Goal: Task Accomplishment & Management: Use online tool/utility

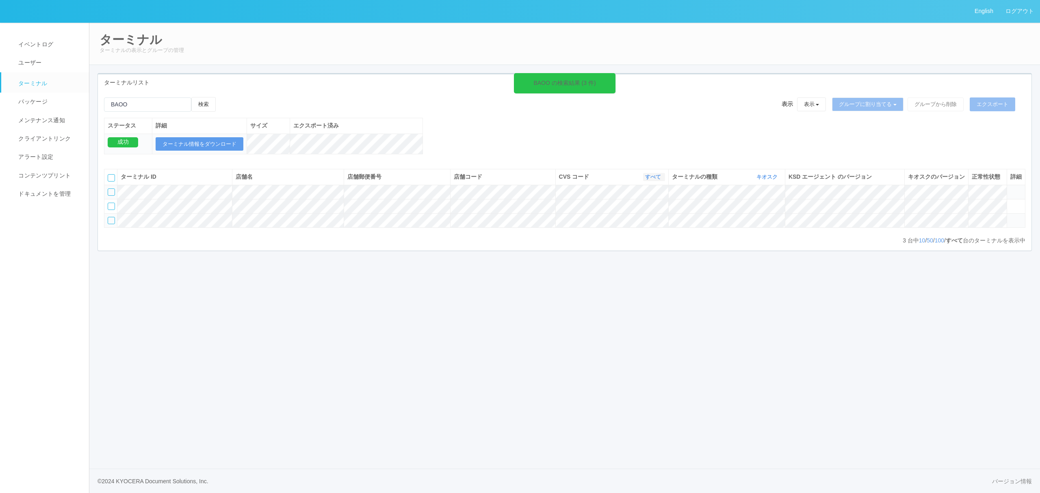
click at [653, 180] on link "すべて" at bounding box center [654, 177] width 18 height 6
click at [569, 163] on div "BAOO の検索結果 (3 件) 検索 表示 表示 すべてのターミナル 未割り当てのターミナル グループを追加 グループ名を編集 アーカイブ済みのターミナル …" at bounding box center [565, 130] width 934 height 66
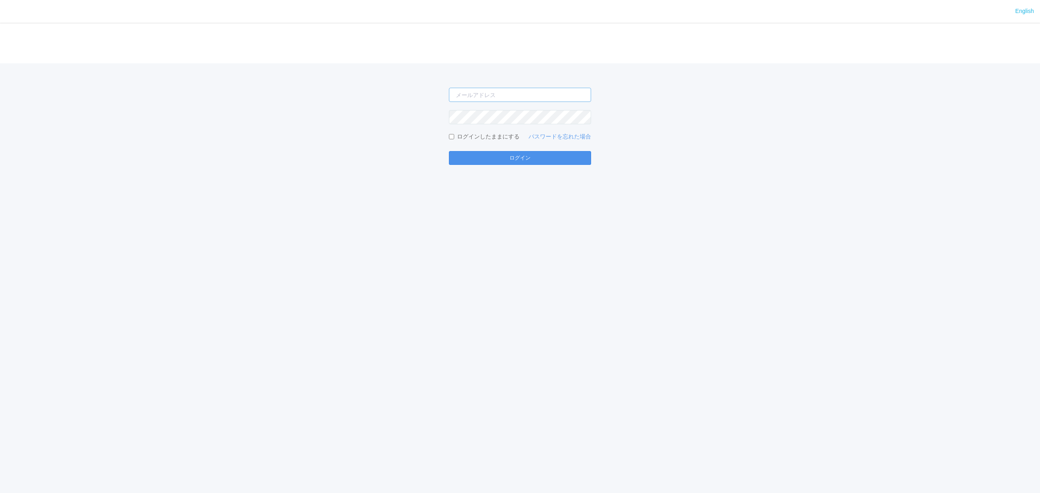
type input "[PERSON_NAME][EMAIL_ADDRESS][DOMAIN_NAME]"
click at [498, 159] on button "ログイン" at bounding box center [520, 158] width 142 height 14
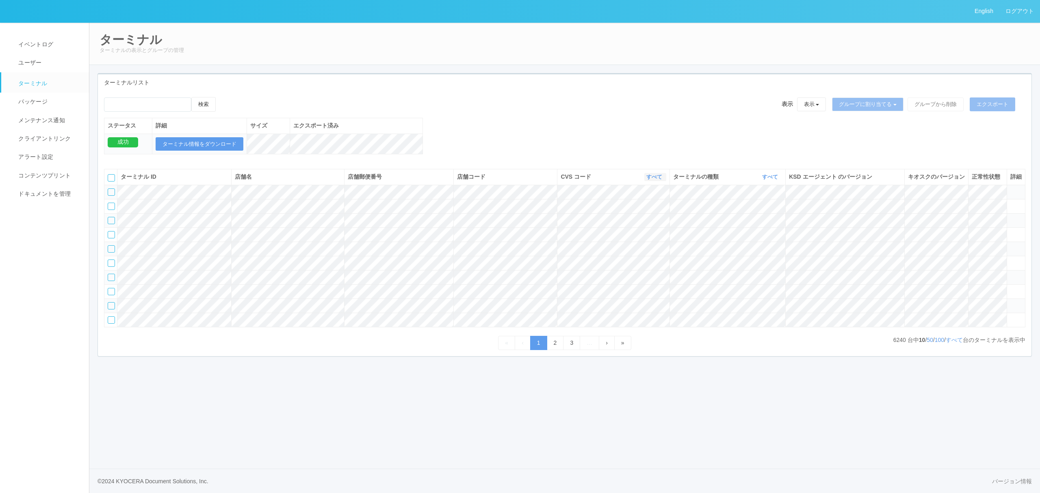
click at [662, 180] on icon "button" at bounding box center [663, 177] width 2 height 6
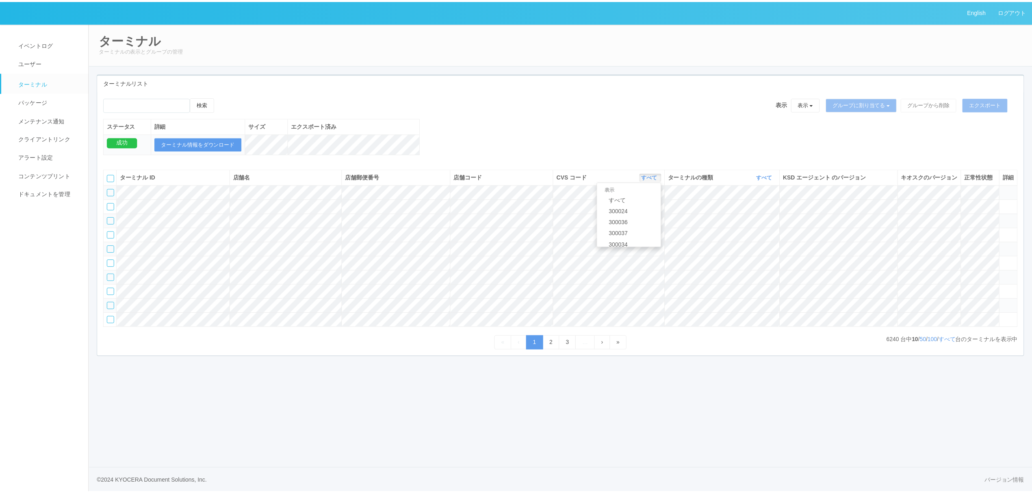
scroll to position [350, 0]
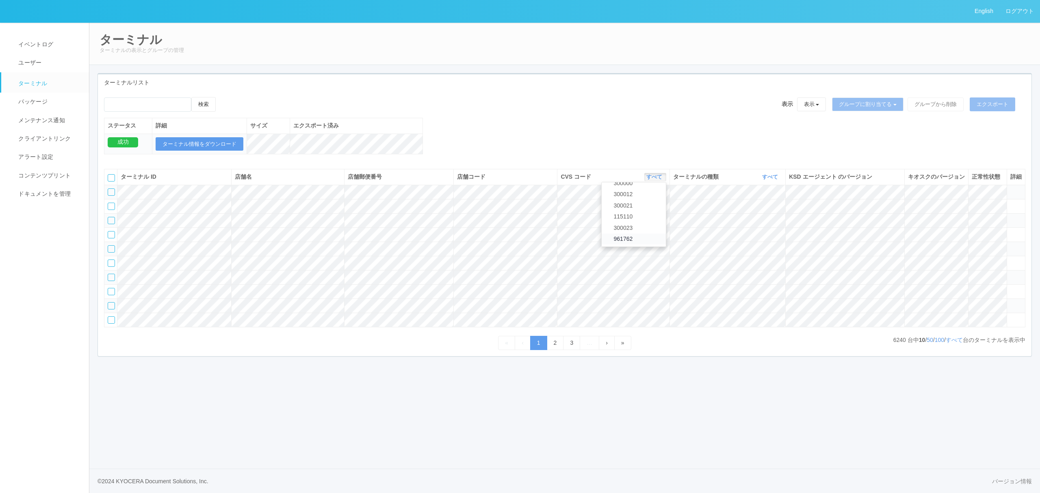
click at [652, 245] on link "961762" at bounding box center [634, 239] width 64 height 11
click at [776, 180] on link "すべて" at bounding box center [771, 177] width 18 height 6
click at [765, 216] on link "キオスク" at bounding box center [750, 211] width 64 height 11
click at [961, 345] on p "1006 台中 10 / 50 / 100 / すべて 台のターミナルを表示中" at bounding box center [956, 340] width 137 height 9
click at [956, 343] on link "すべて" at bounding box center [954, 340] width 17 height 7
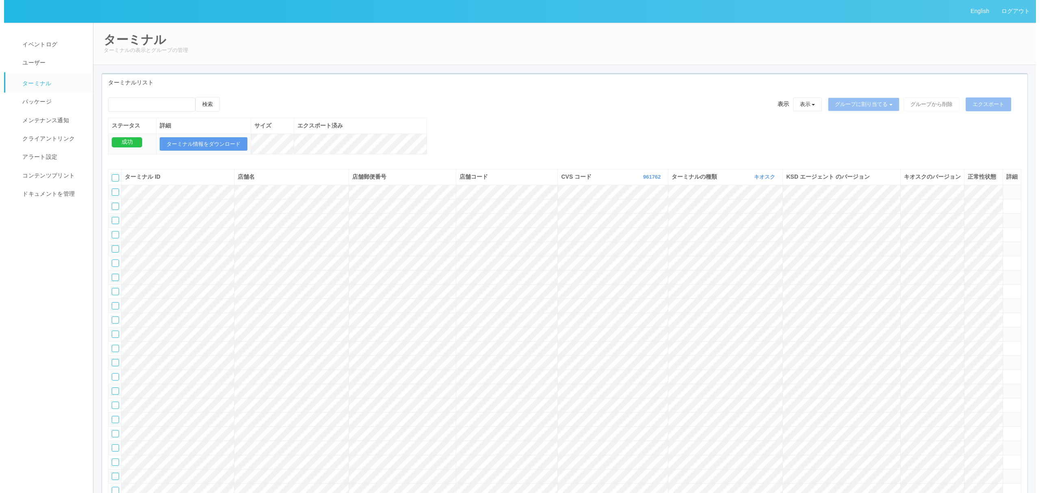
scroll to position [8117, 0]
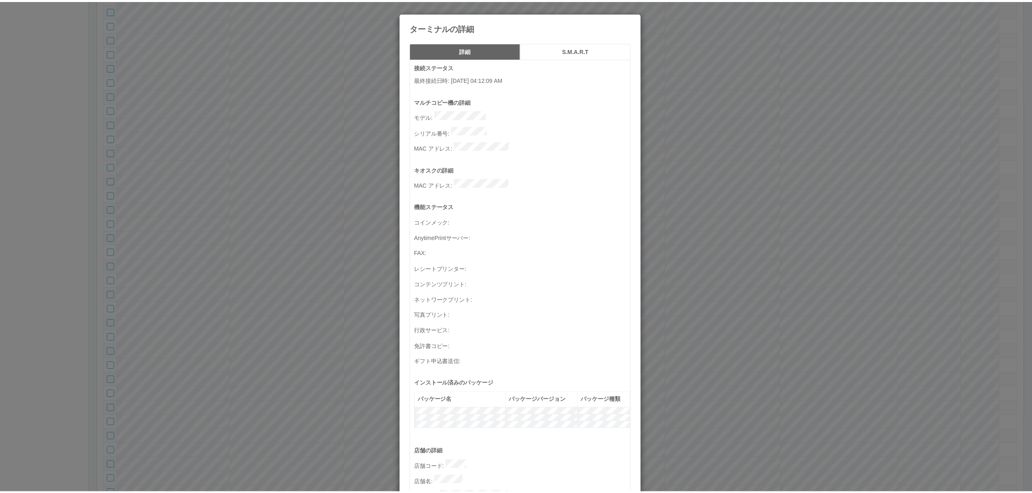
scroll to position [236, 0]
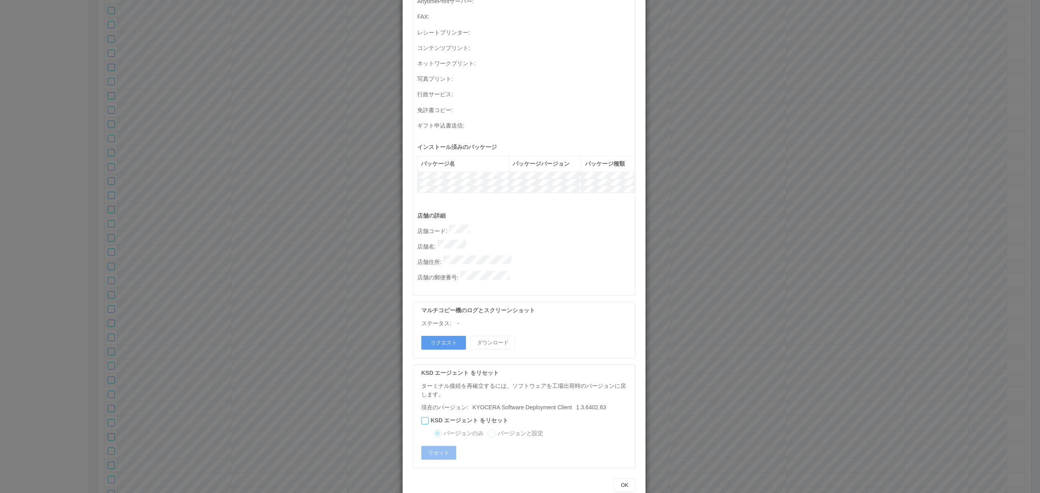
click at [790, 254] on div "ターミナルの詳細 詳細 S.M.A.R.T 接続ステータス 最終接続日時 : 08/18/2025 04:12:09 AM マルチコピー機の詳細 モデル : …" at bounding box center [520, 246] width 1040 height 493
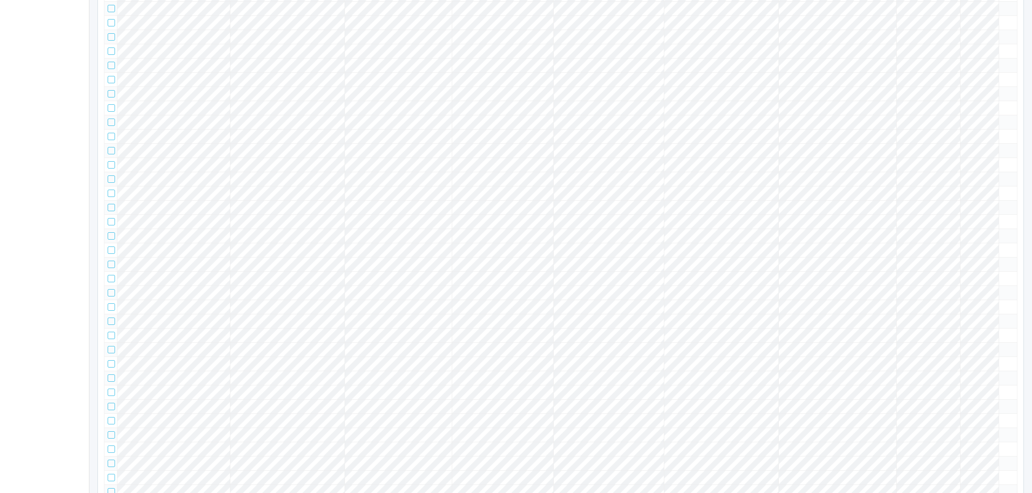
scroll to position [0, 0]
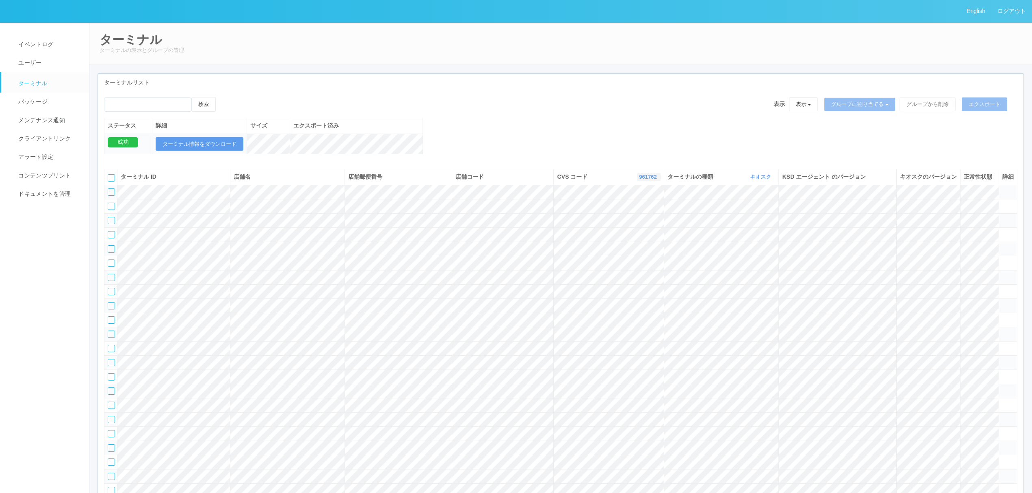
click at [657, 180] on icon "button" at bounding box center [658, 177] width 2 height 6
click at [644, 232] on link "300006" at bounding box center [628, 226] width 64 height 11
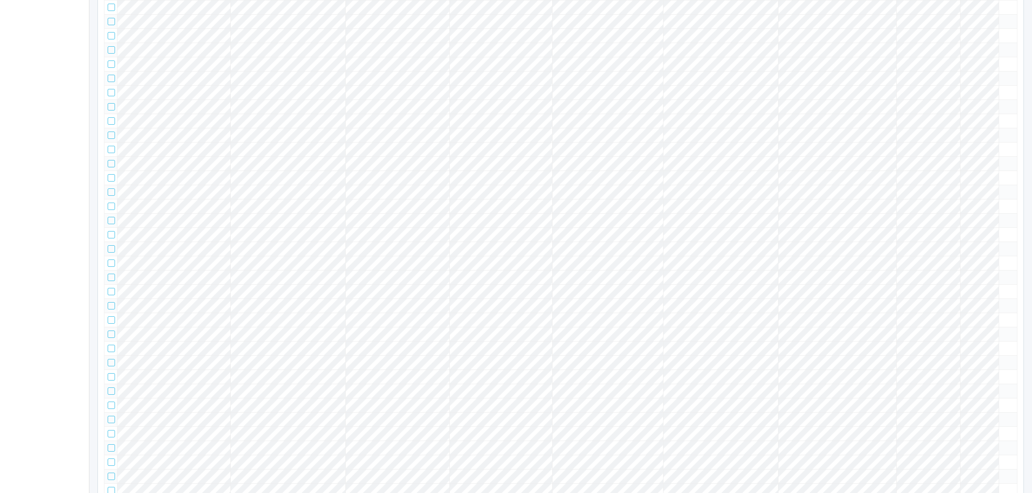
click at [906, 71] on tr at bounding box center [560, 64] width 913 height 14
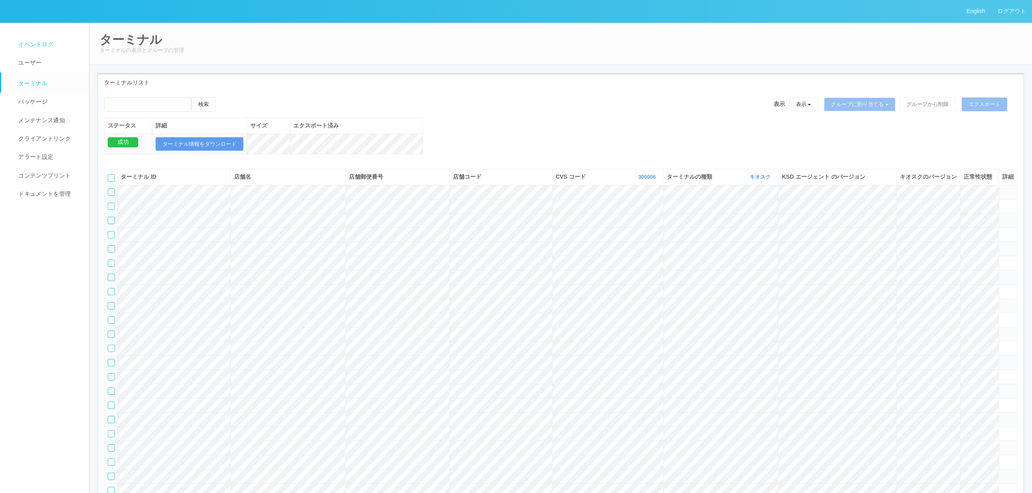
click at [41, 46] on span "イベントログ" at bounding box center [34, 44] width 37 height 7
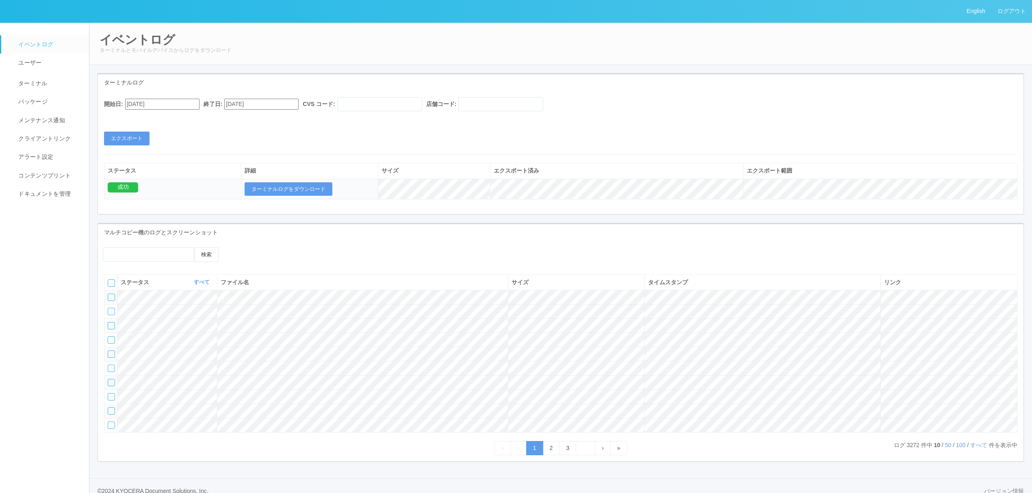
click at [561, 288] on th "サイズ" at bounding box center [576, 282] width 137 height 15
click at [980, 449] on link "すべて" at bounding box center [979, 445] width 19 height 7
click at [45, 78] on link "ターミナル" at bounding box center [48, 82] width 95 height 20
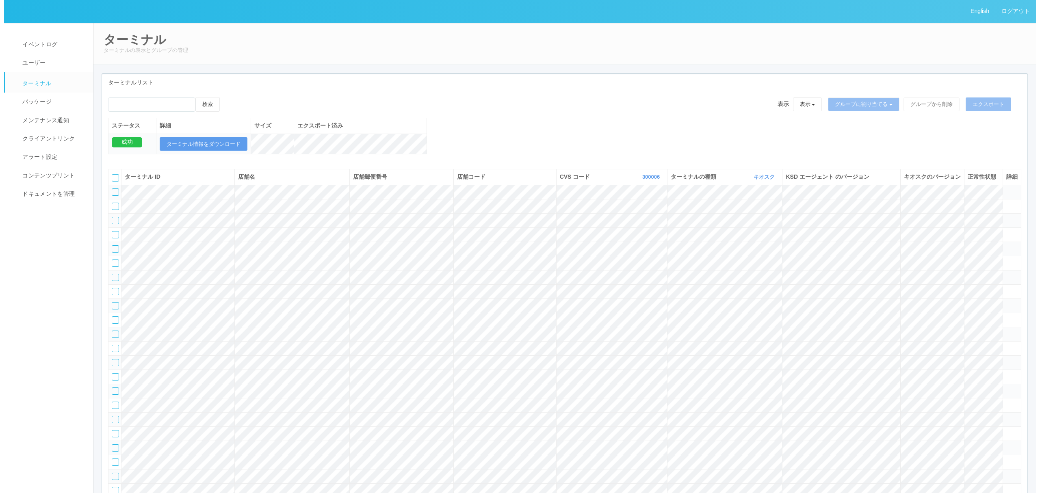
scroll to position [739, 0]
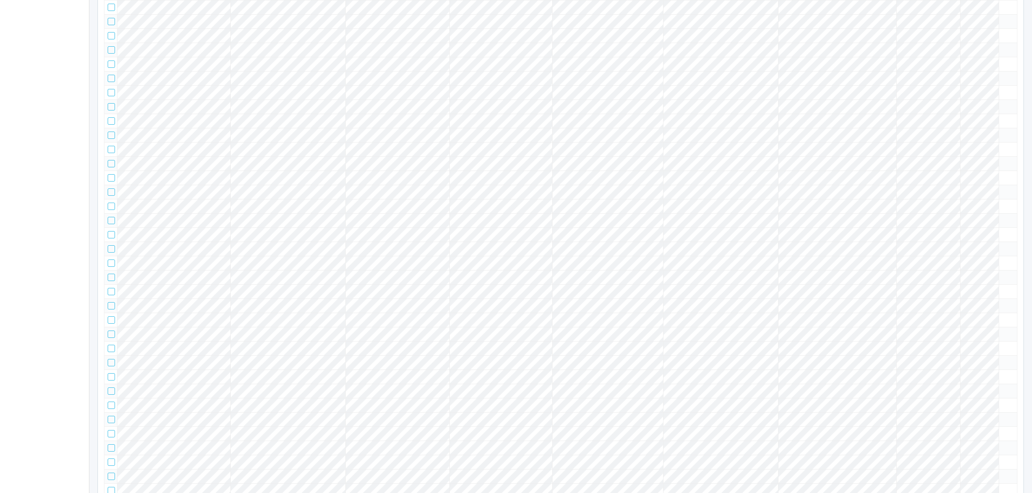
click at [940, 246] on tbody at bounding box center [560, 326] width 913 height 1763
click at [1002, 61] on icon at bounding box center [1002, 61] width 0 height 0
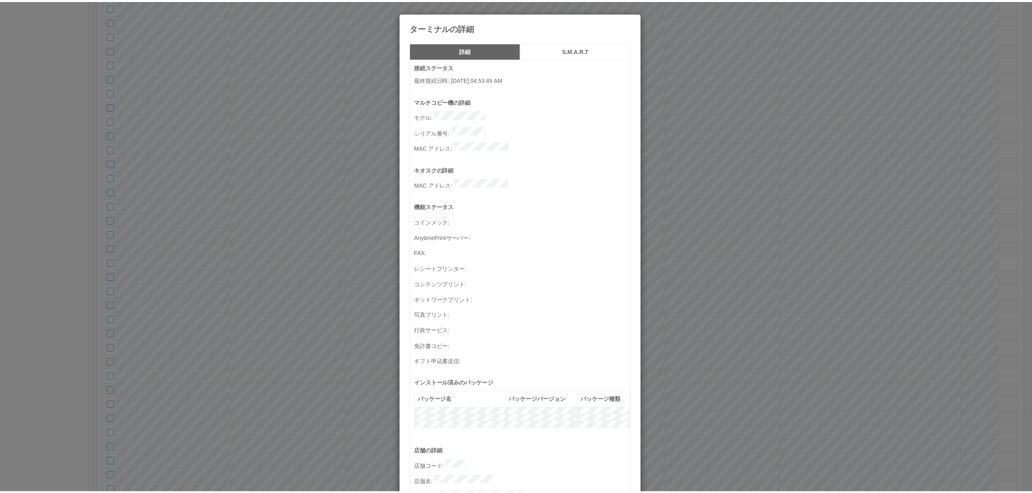
scroll to position [236, 0]
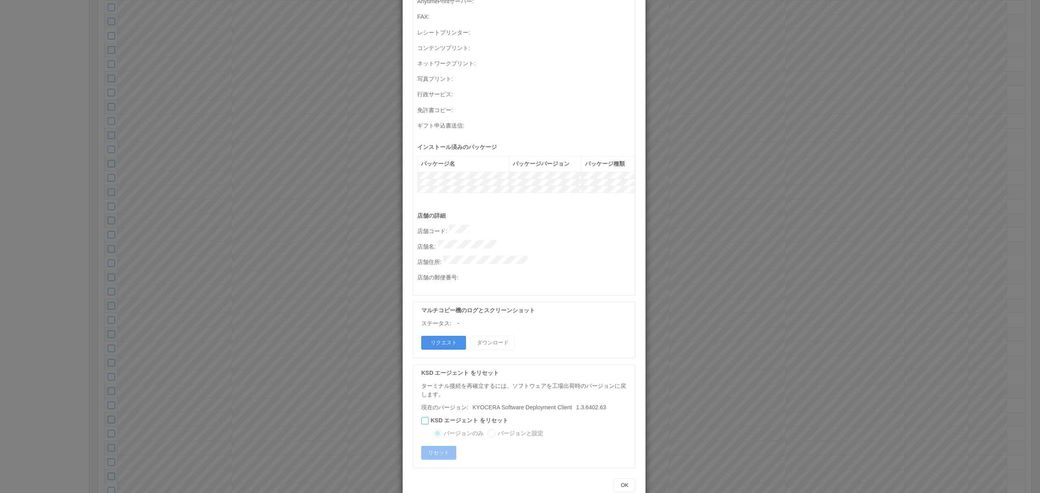
click at [435, 336] on button "リクエスト" at bounding box center [443, 343] width 45 height 14
click at [687, 366] on div "ターミナルの詳細 詳細 S.M.A.R.T 接続ステータス 最終接続日時 : 08/18/2025 04:53:49 AM マルチコピー機の詳細 モデル : …" at bounding box center [520, 246] width 1040 height 493
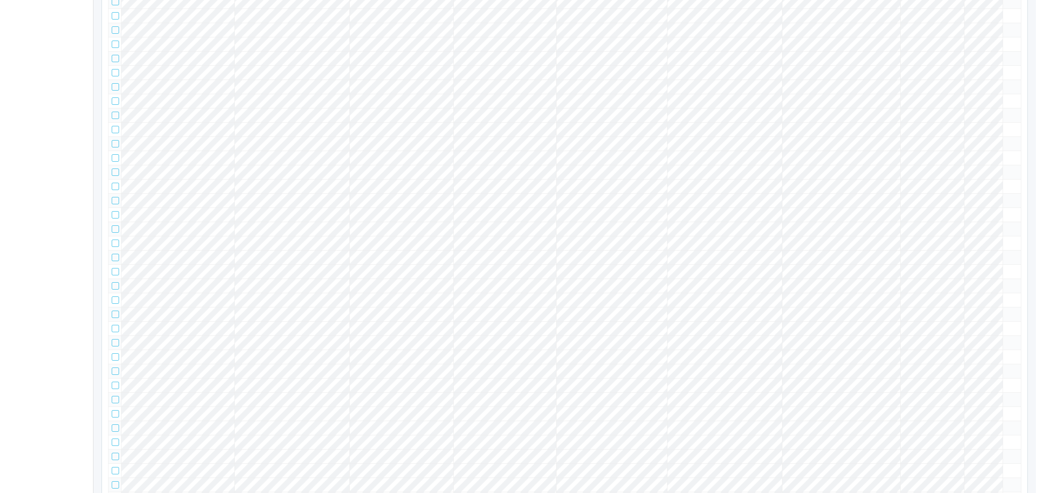
scroll to position [650, 0]
click at [993, 160] on tr at bounding box center [560, 153] width 913 height 14
click at [1002, 150] on icon at bounding box center [1002, 150] width 0 height 0
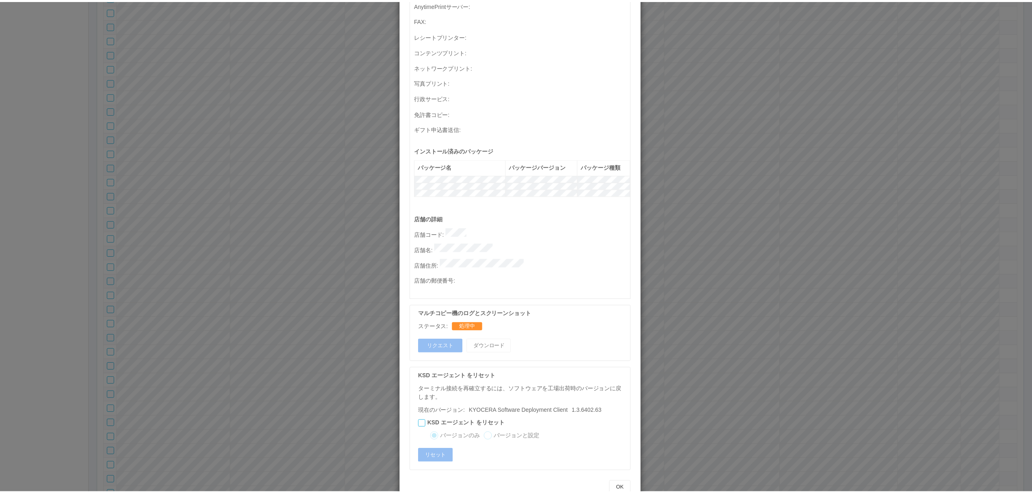
scroll to position [236, 0]
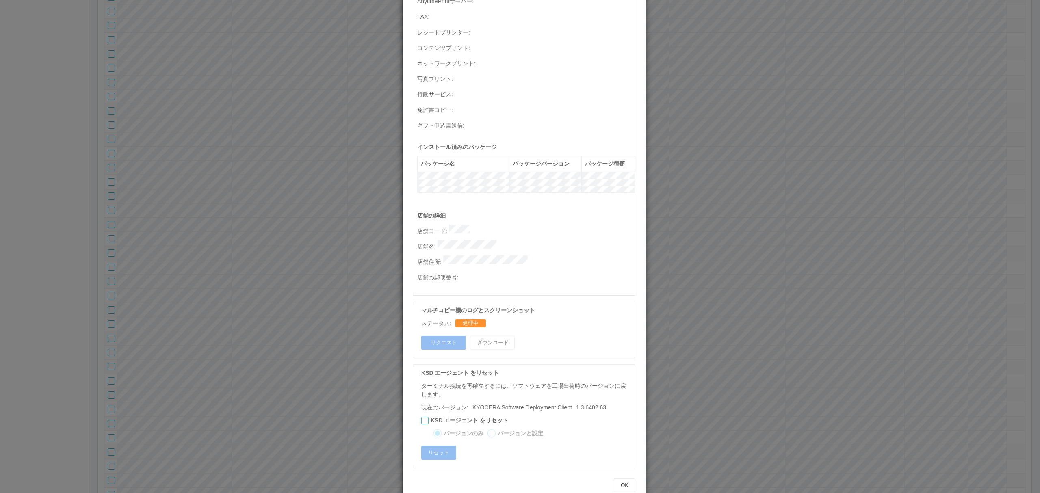
click at [772, 252] on div "ターミナルの詳細 詳細 S.M.A.R.T 接続ステータス 最終接続日時 : 08/18/2025 04:53:49 AM マルチコピー機の詳細 モデル : …" at bounding box center [520, 246] width 1040 height 493
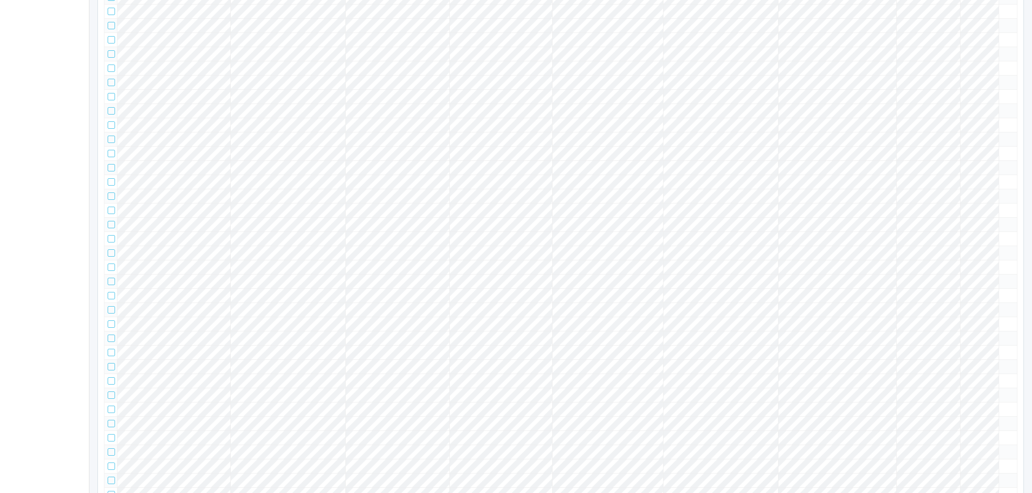
scroll to position [0, 0]
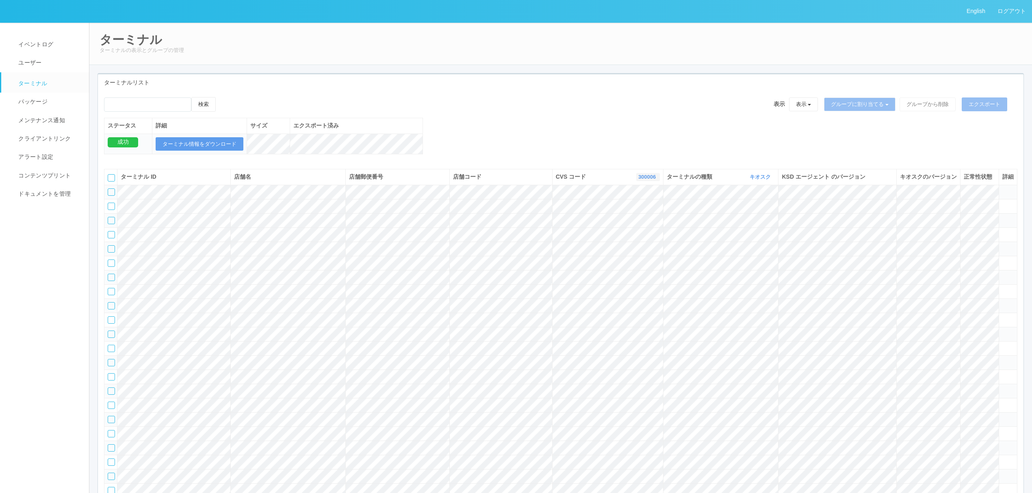
click at [638, 180] on link "300006" at bounding box center [648, 177] width 20 height 6
drag, startPoint x: 579, startPoint y: 171, endPoint x: 541, endPoint y: 194, distance: 43.8
click at [576, 172] on th "CVS コード 300006 表示 すべて 300024 300036 300037 300034 300033 300032 300031 300020 3…" at bounding box center [607, 176] width 111 height 15
click at [148, 106] on input "emailSearch" at bounding box center [147, 105] width 87 height 14
paste input "スギ薬局のぞみ野"
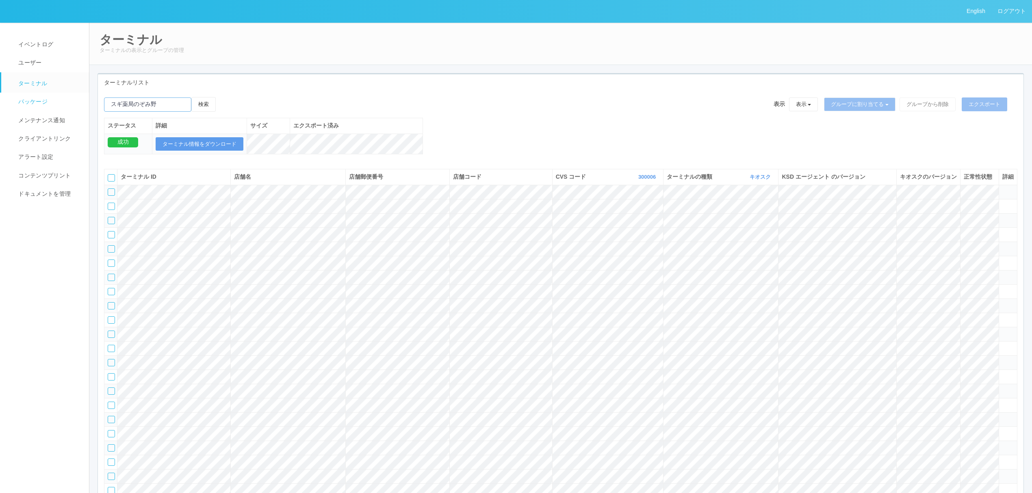
drag, startPoint x: 132, startPoint y: 104, endPoint x: 4, endPoint y: 106, distance: 127.6
type input "のぞみ野"
click at [644, 185] on th "CVS コード 300006 表示 すべて 300024 300036 300037 300034 300033 300032 300031 300020 3…" at bounding box center [607, 176] width 111 height 15
click at [644, 180] on link "300006" at bounding box center [648, 177] width 20 height 6
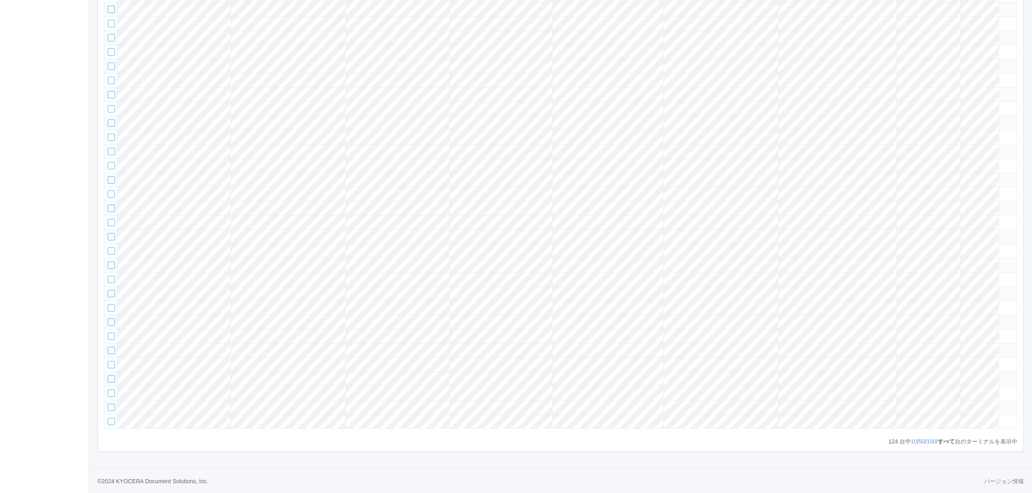
scroll to position [2025, 0]
click at [911, 439] on link "10" at bounding box center [914, 441] width 7 height 7
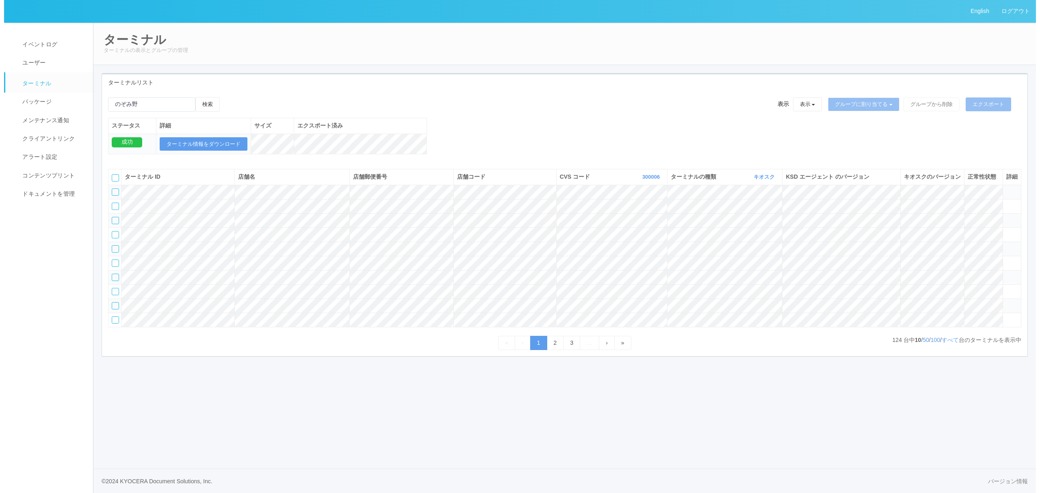
scroll to position [0, 0]
click at [644, 180] on link "300006" at bounding box center [654, 177] width 20 height 6
click at [638, 205] on link "すべて" at bounding box center [633, 199] width 64 height 11
click at [214, 99] on button "検索" at bounding box center [203, 104] width 24 height 15
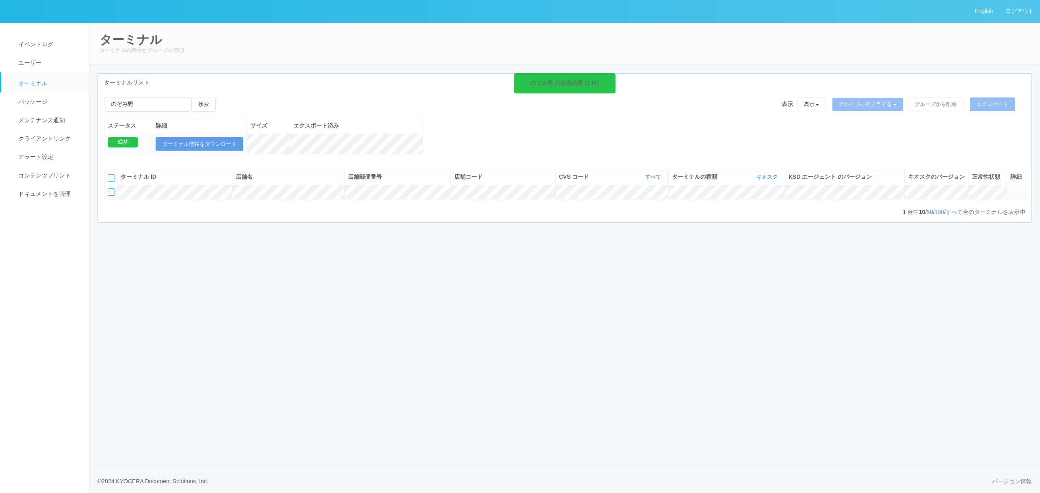
click at [204, 199] on tr at bounding box center [564, 192] width 921 height 14
copy div
click at [328, 208] on div "ターミナル ID 店舗名 店舗郵便番号 店舗コード CVS コード すべて 表示 すべて 300024 300036 300037 300034 300033…" at bounding box center [564, 188] width 921 height 39
click at [1010, 189] on icon at bounding box center [1010, 189] width 0 height 0
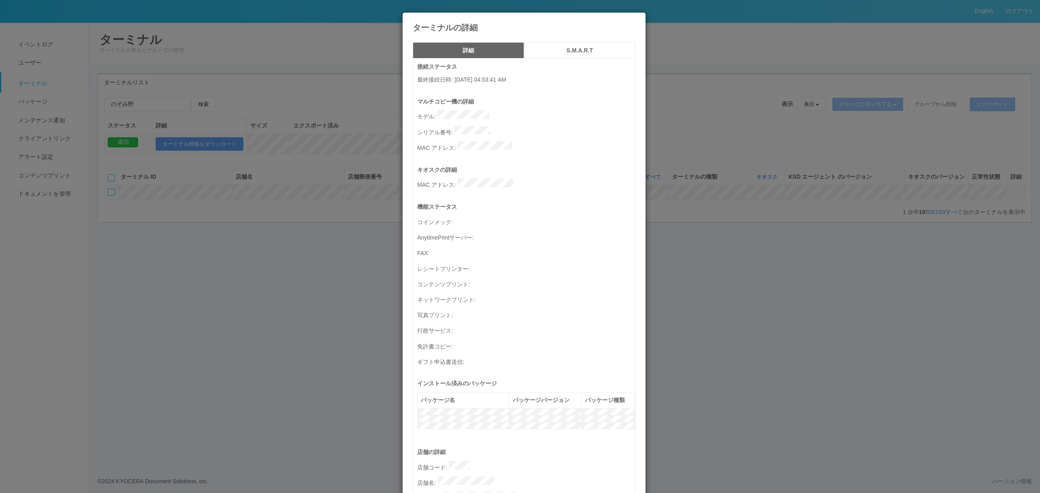
scroll to position [236, 0]
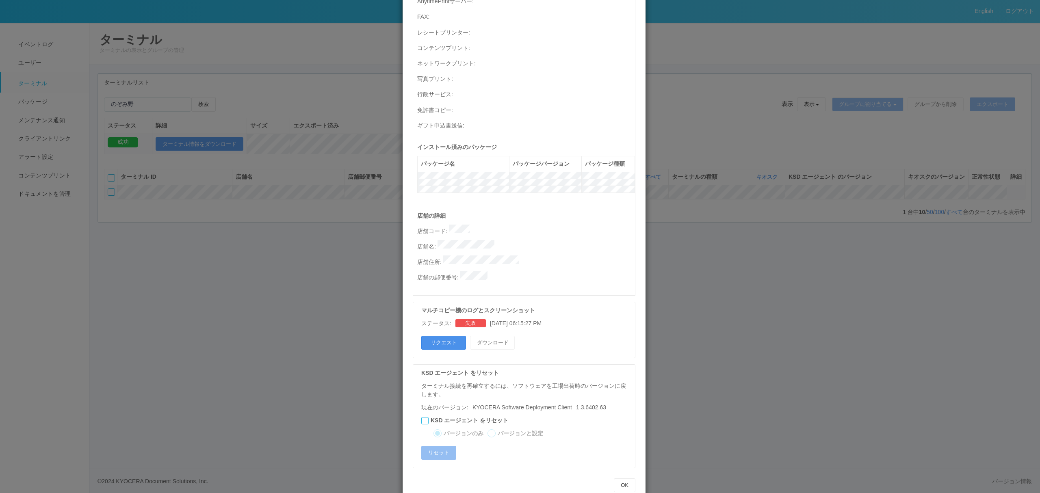
click at [431, 336] on button "リクエスト" at bounding box center [443, 343] width 45 height 14
click at [667, 316] on div "ターミナルの詳細 詳細 S.M.A.R.T 接続ステータス 最終接続日時 : 08/18/2025 04:53:41 AM マルチコピー機の詳細 モデル : …" at bounding box center [520, 246] width 1040 height 493
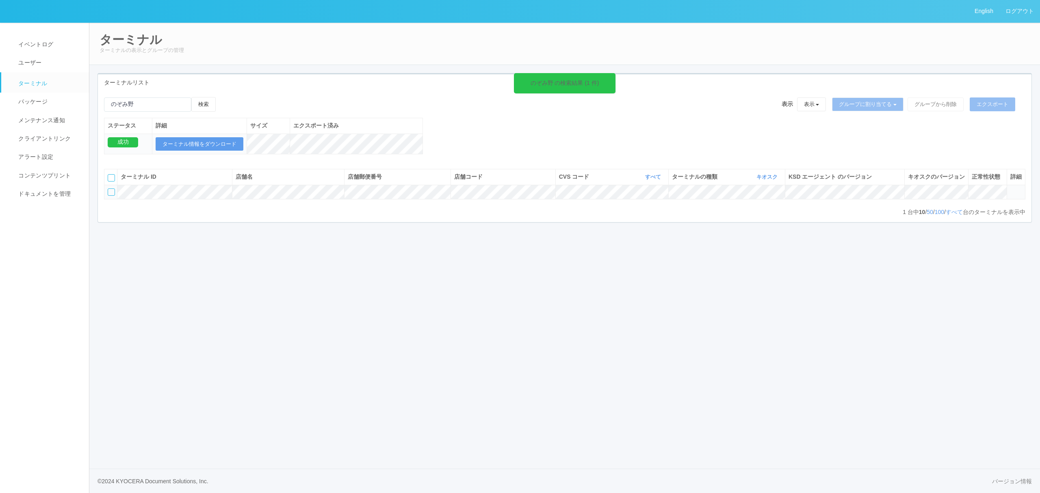
click at [614, 75] on icon at bounding box center [613, 78] width 1 height 7
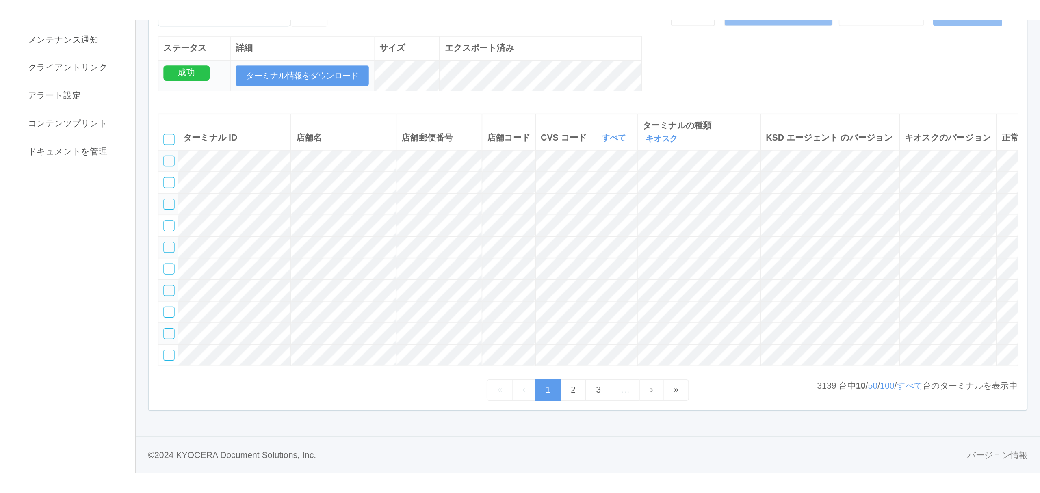
scroll to position [0, 0]
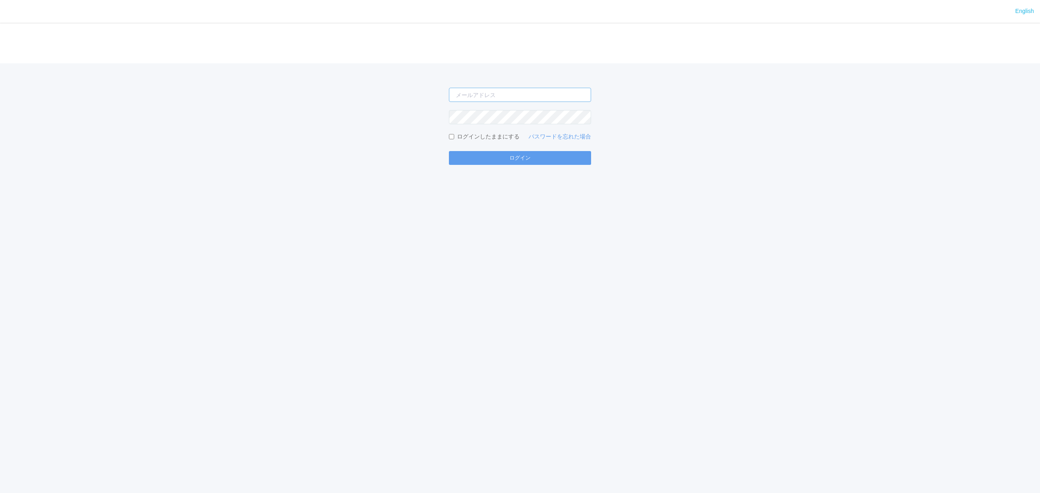
type input "[PERSON_NAME][EMAIL_ADDRESS][DOMAIN_NAME]"
click at [564, 166] on div "English ログイン atsushi.yoshida.z@dj.kyocera.com ログインしたままにする パスワードを忘れた場合 ログイン" at bounding box center [520, 246] width 1040 height 493
click at [561, 156] on button "ログイン" at bounding box center [520, 158] width 142 height 14
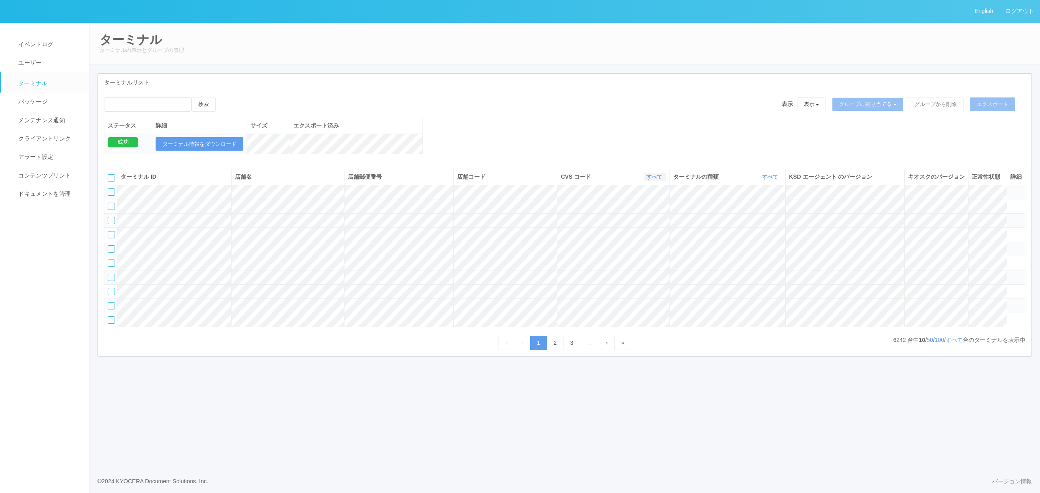
click at [657, 180] on link "すべて" at bounding box center [655, 177] width 18 height 6
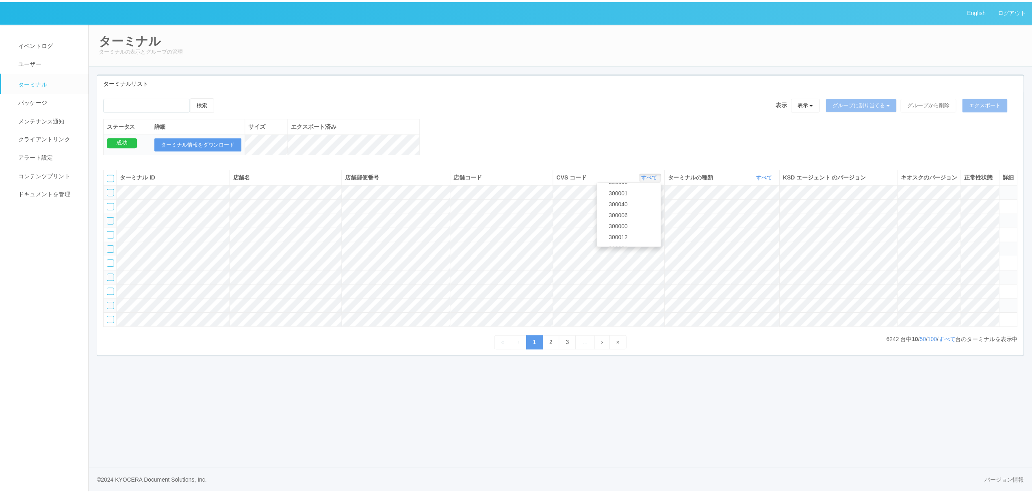
scroll to position [350, 0]
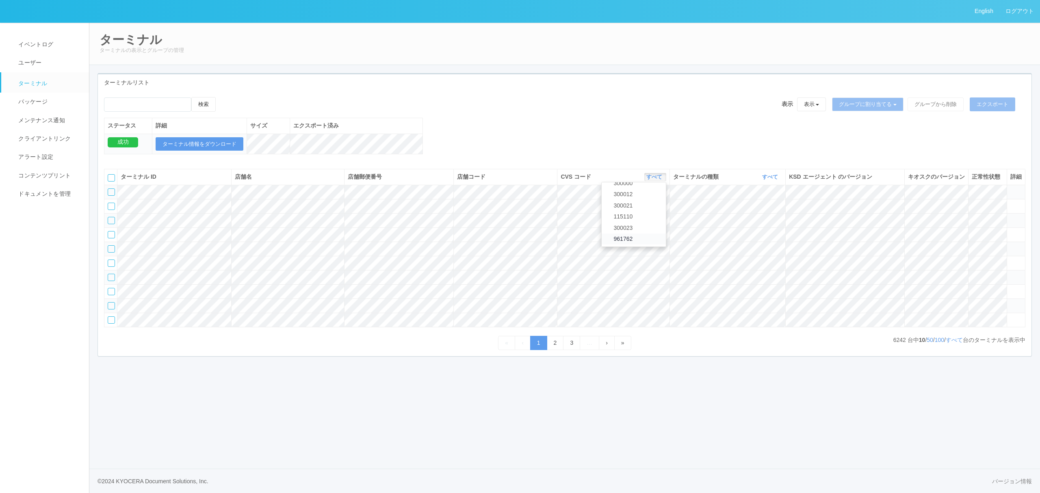
click at [639, 245] on link "961762" at bounding box center [634, 239] width 64 height 11
click at [767, 180] on link "すべて" at bounding box center [771, 177] width 18 height 6
click at [761, 217] on link "キオスク" at bounding box center [750, 211] width 64 height 11
click at [952, 343] on link "すべて" at bounding box center [954, 340] width 17 height 7
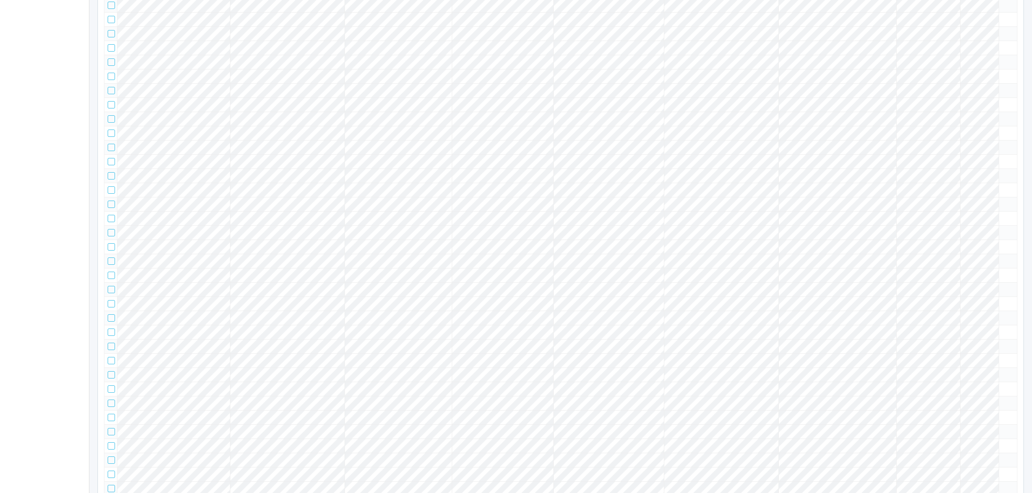
scroll to position [7005, 0]
click at [883, 248] on tbody at bounding box center [560, 333] width 913 height 14306
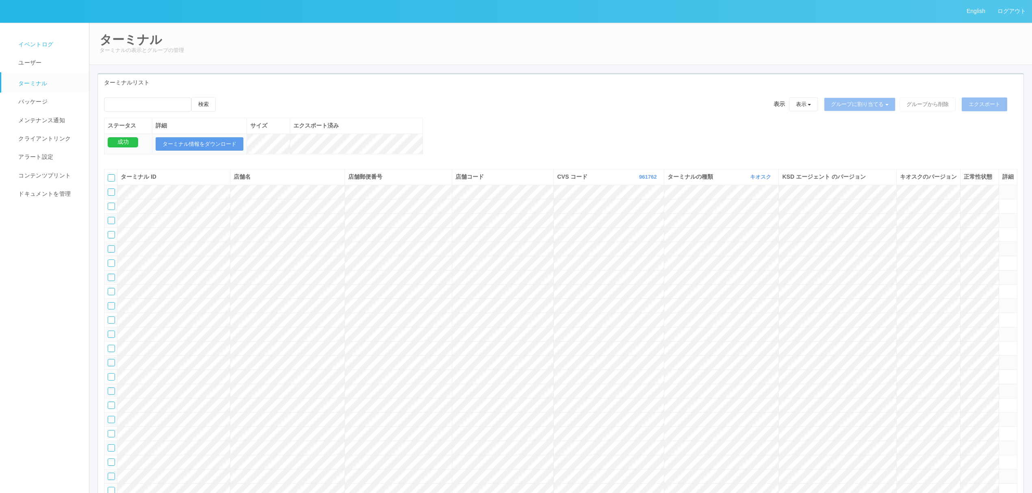
click at [42, 36] on link "イベントログ" at bounding box center [48, 44] width 95 height 18
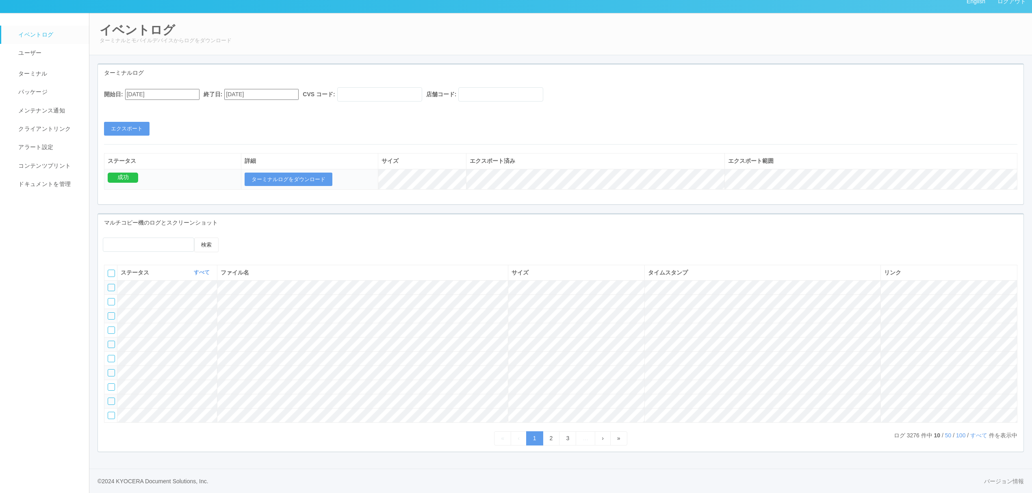
scroll to position [41, 0]
click at [945, 434] on link "50" at bounding box center [948, 435] width 7 height 7
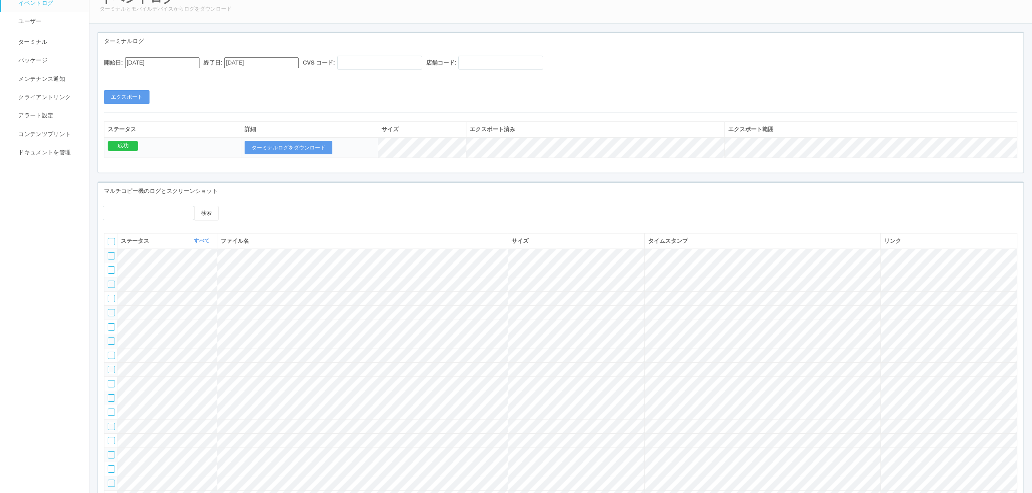
scroll to position [345, 0]
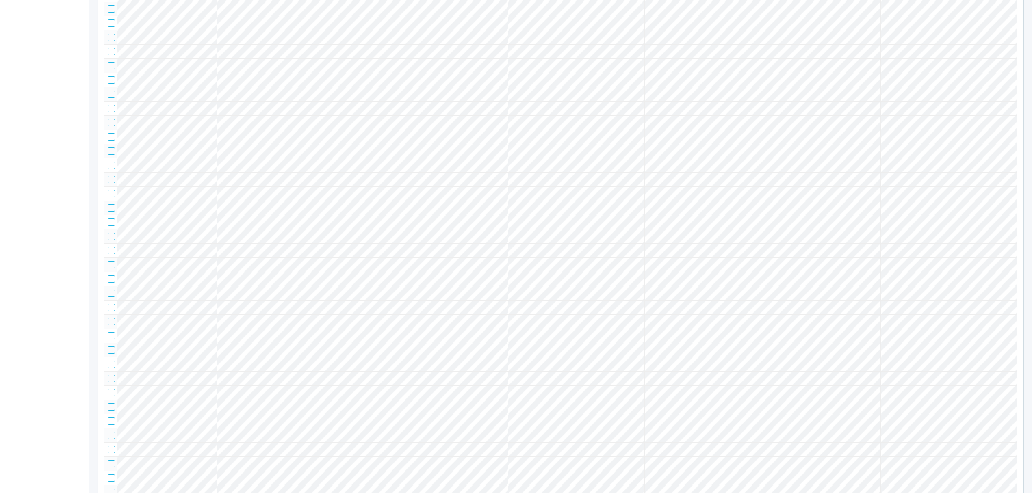
click at [717, 201] on tr at bounding box center [560, 194] width 913 height 14
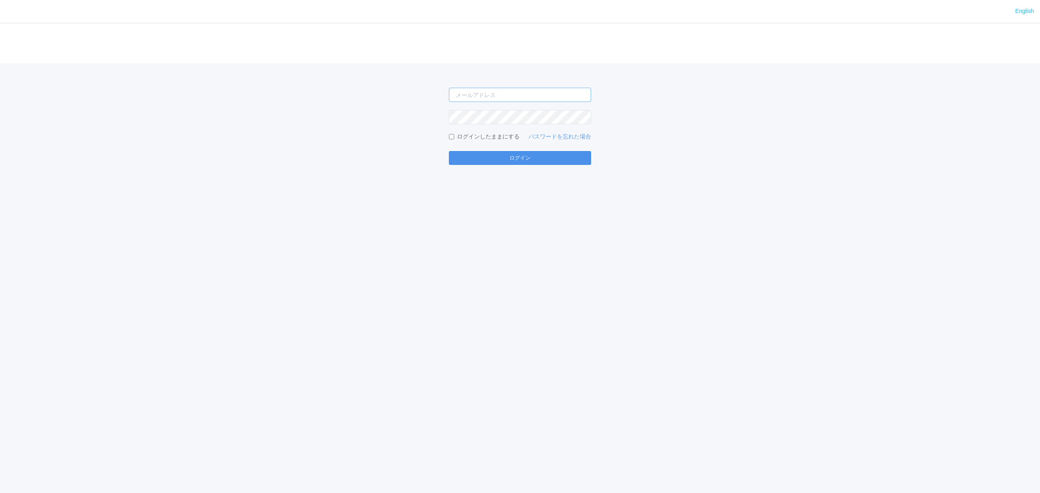
type input "atsushi.yoshida.z@dj.kyocera.com"
click at [496, 151] on button "ログイン" at bounding box center [520, 158] width 142 height 14
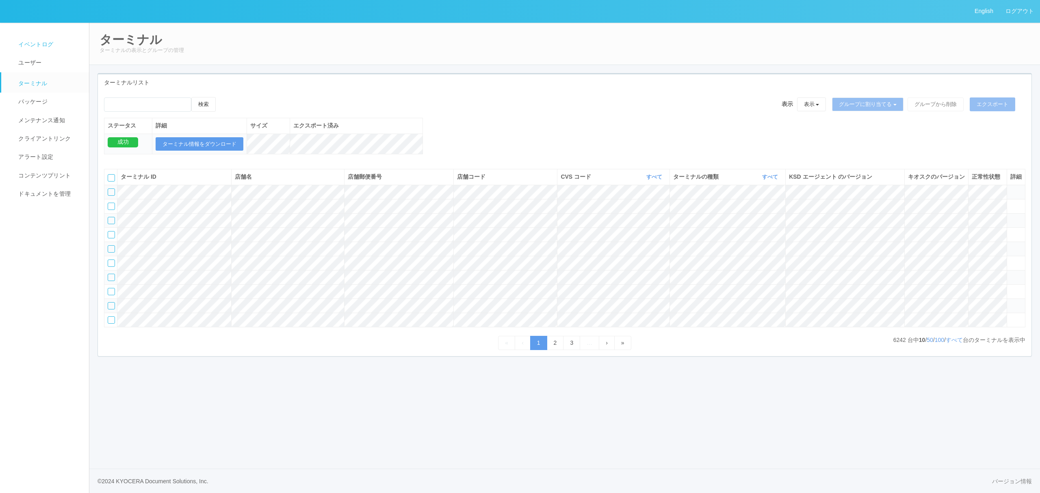
click at [49, 37] on link "イベントログ" at bounding box center [48, 44] width 95 height 18
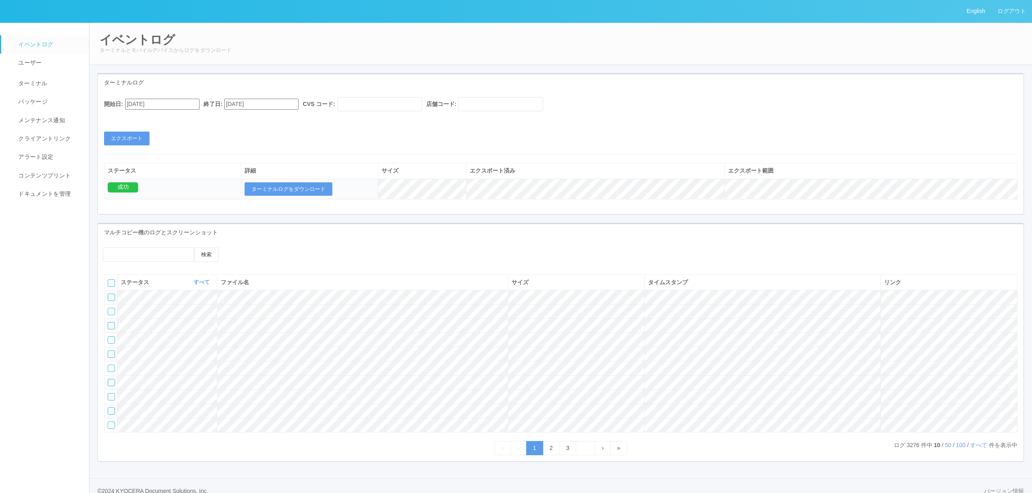
click at [167, 102] on input "07/18/2025" at bounding box center [162, 104] width 74 height 11
click at [138, 117] on button "button" at bounding box center [135, 115] width 7 height 2
drag, startPoint x: 145, startPoint y: 165, endPoint x: 149, endPoint y: 159, distance: 6.7
click at [142, 354] on div "11" at bounding box center [134, 358] width 15 height 8
type input "08/11/2025"
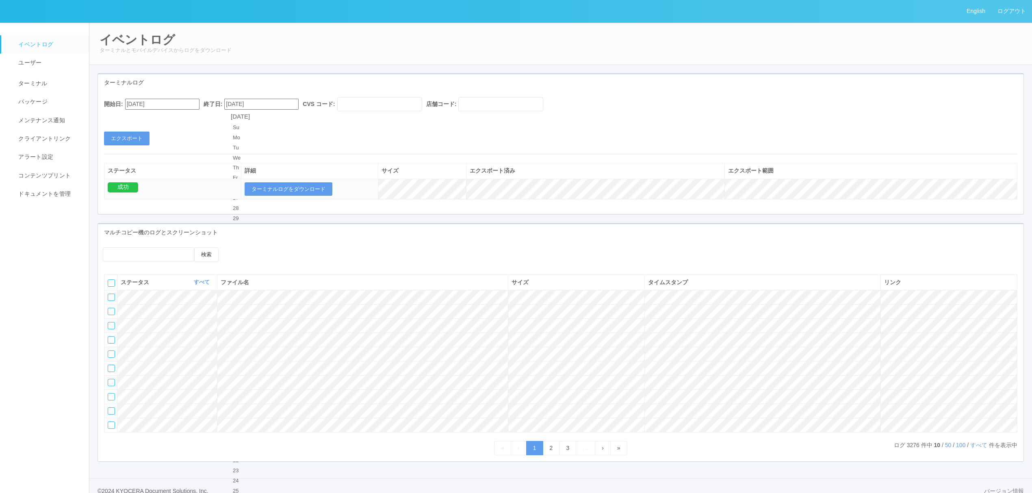
click at [244, 106] on input "[DATE]" at bounding box center [261, 104] width 74 height 11
click at [248, 346] on div "11" at bounding box center [240, 350] width 15 height 8
type input "08/11/2025"
click at [401, 106] on input "text" at bounding box center [379, 104] width 85 height 14
type input "961762"
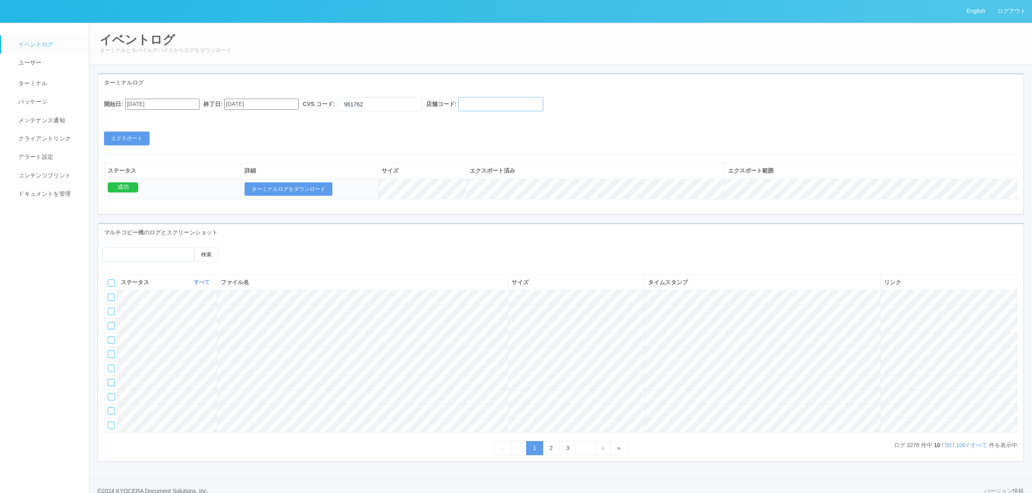
drag, startPoint x: 514, startPoint y: 104, endPoint x: 505, endPoint y: 99, distance: 10.0
click at [514, 105] on input "text" at bounding box center [500, 104] width 85 height 14
click at [487, 108] on input "text" at bounding box center [500, 104] width 85 height 14
paste input "279048"
type input "279048"
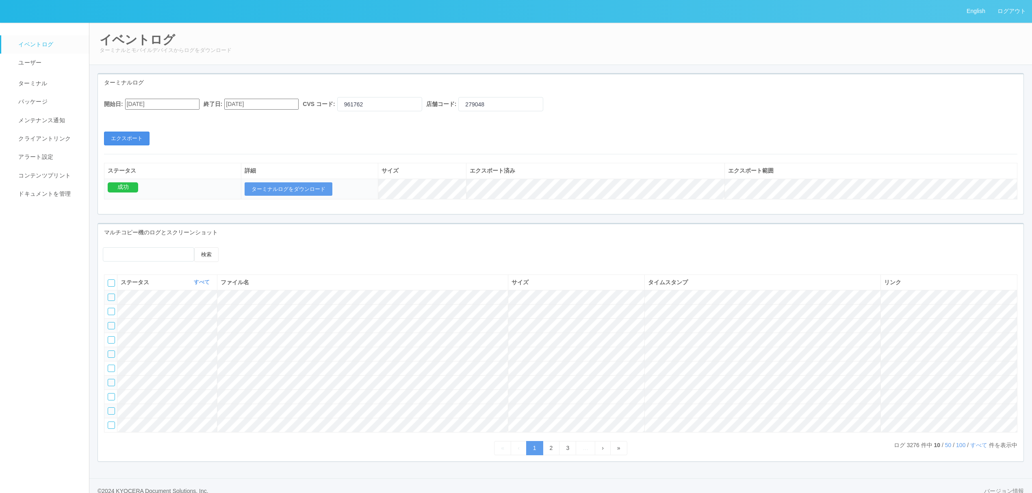
click at [136, 137] on button "エクスポート" at bounding box center [127, 139] width 46 height 14
click at [280, 189] on button "ターミナルログをダウンロード" at bounding box center [289, 189] width 88 height 14
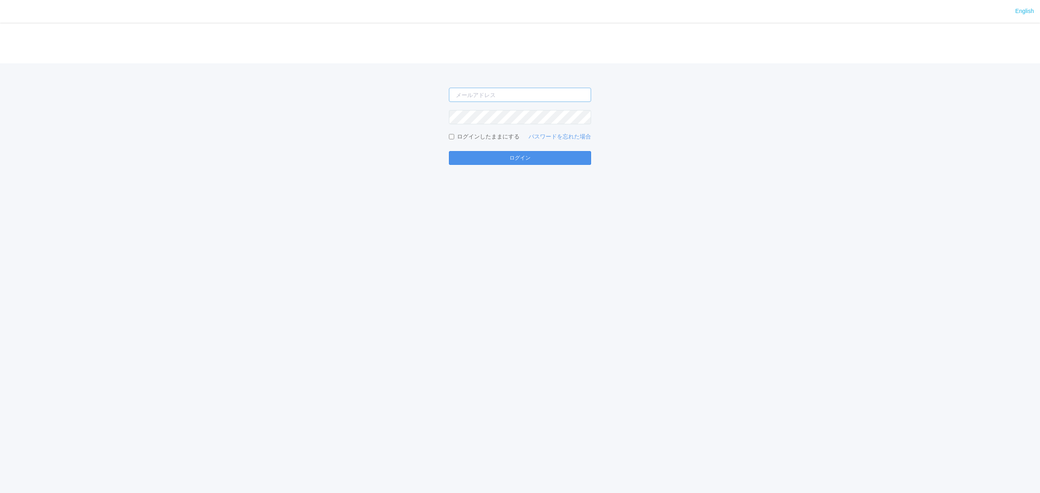
type input "[PERSON_NAME][EMAIL_ADDRESS][DOMAIN_NAME]"
click at [517, 161] on button "ログイン" at bounding box center [520, 158] width 142 height 14
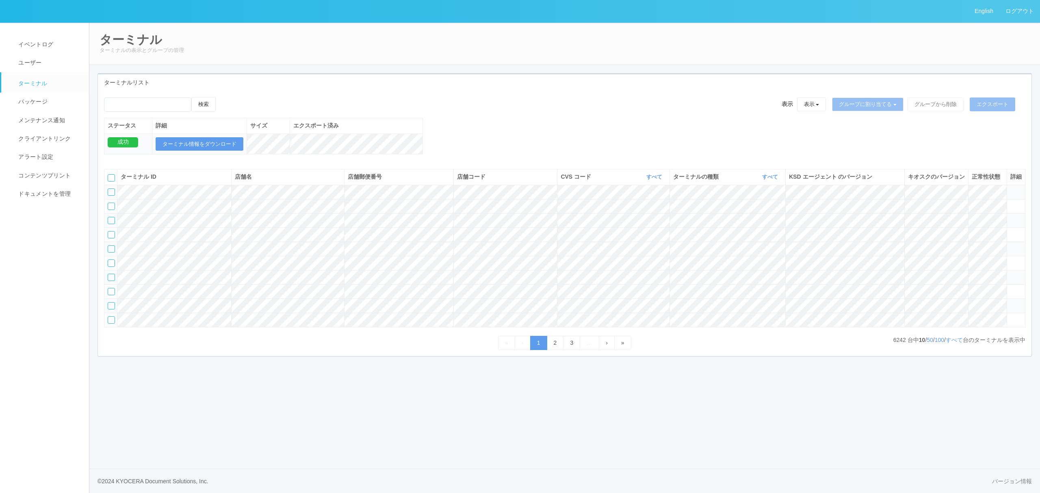
click at [501, 464] on div "English ログアウト イベントログ ユーザー ターミナル パッケージ メンテナンス通知 クライアントリンク アラート設定 コンテンツプリント ドキュメン…" at bounding box center [520, 246] width 1040 height 493
click at [163, 104] on input "emailSearch" at bounding box center [147, 105] width 87 height 14
click at [180, 101] on input "emailSearch" at bounding box center [147, 105] width 87 height 14
paste input "のぞみ野店"
type input "のぞみ野店"
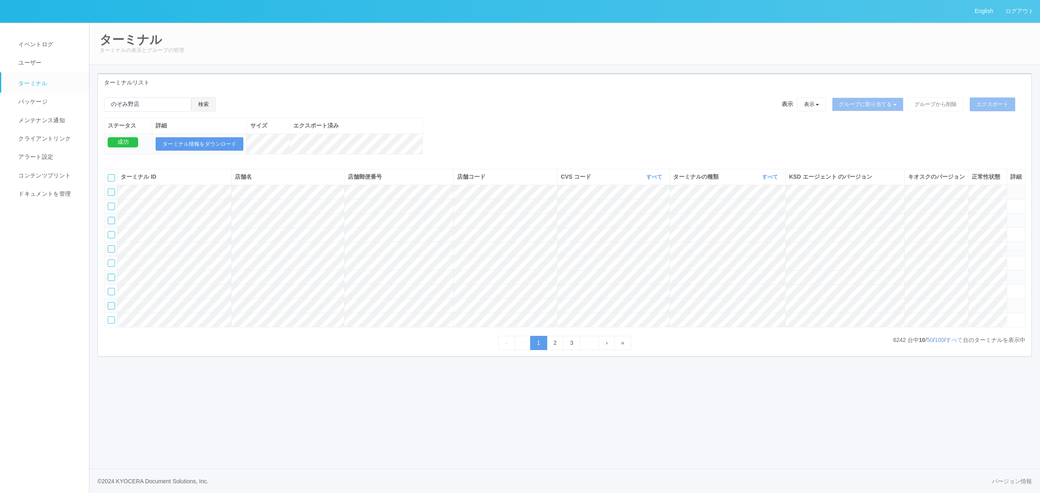
click at [216, 104] on button "検索" at bounding box center [203, 104] width 24 height 15
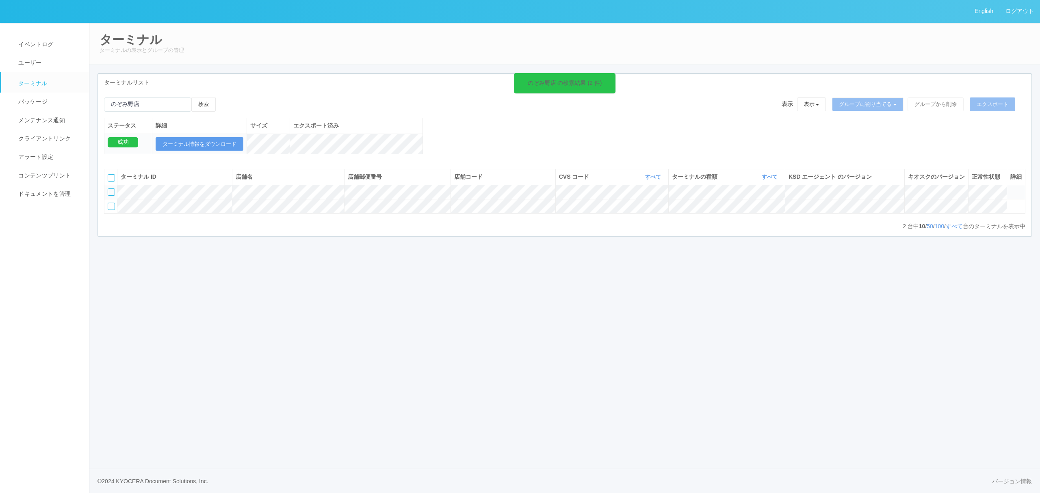
click at [1010, 189] on icon at bounding box center [1010, 189] width 0 height 0
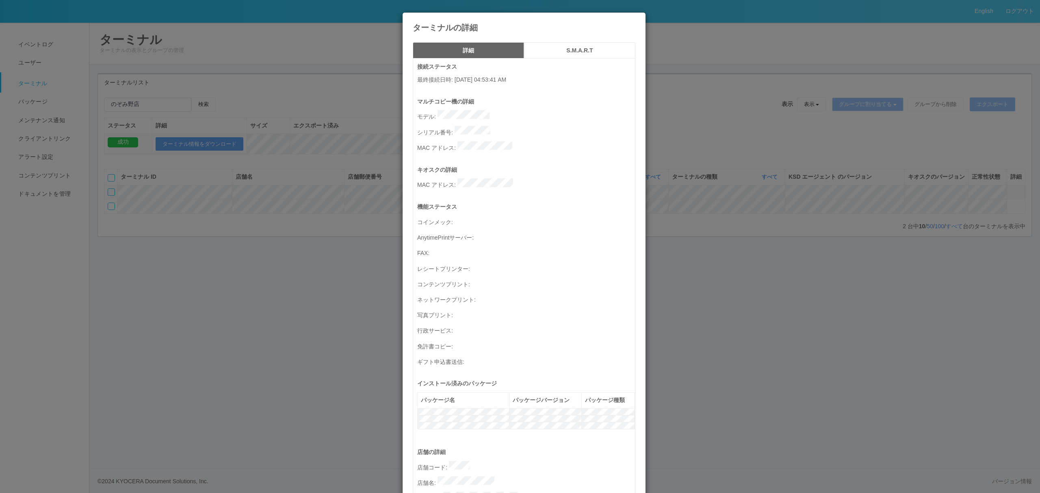
scroll to position [236, 0]
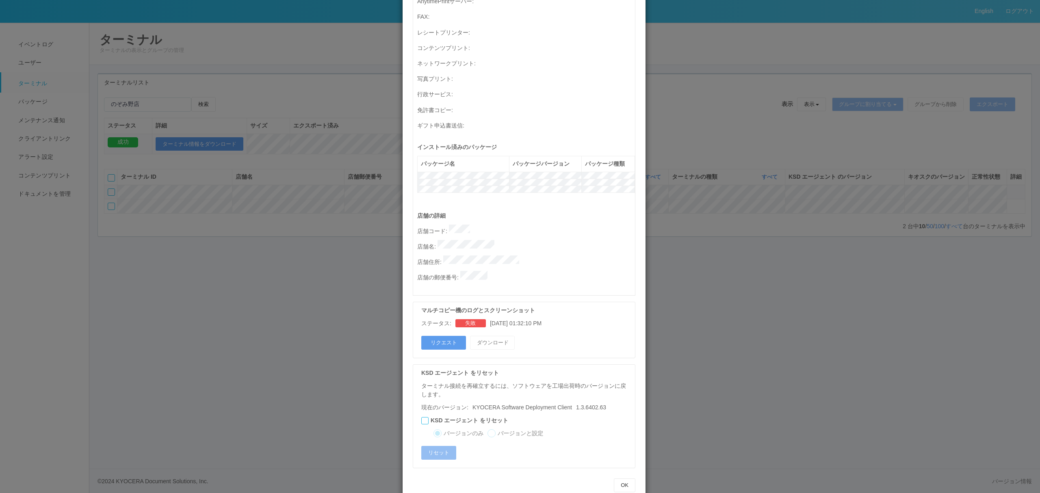
click at [696, 333] on div "ターミナルの詳細 詳細 S.M.A.R.T 接続ステータス 最終接続日時 : [DATE] 04:53:41 AM マルチコピー機の詳細 モデル : シリアル…" at bounding box center [520, 246] width 1040 height 493
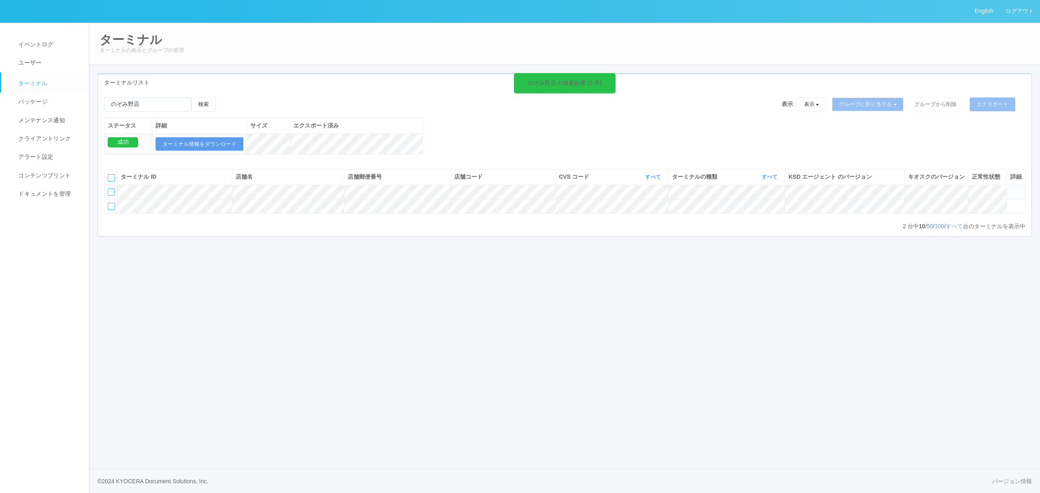
click at [613, 77] on icon at bounding box center [613, 78] width 1 height 7
click at [1028, 7] on link "ログアウト" at bounding box center [1019, 11] width 41 height 22
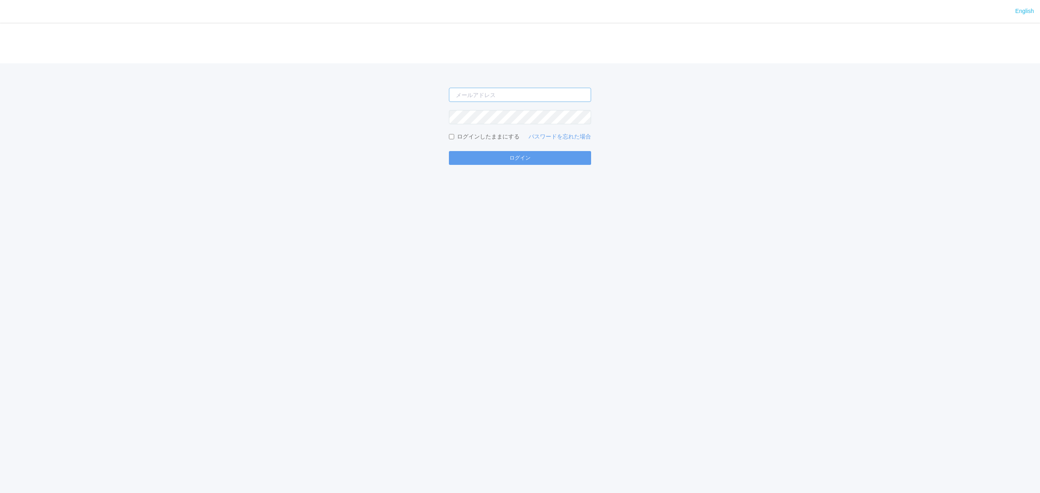
type input "[PERSON_NAME][EMAIL_ADDRESS][DOMAIN_NAME]"
